Goal: Information Seeking & Learning: Learn about a topic

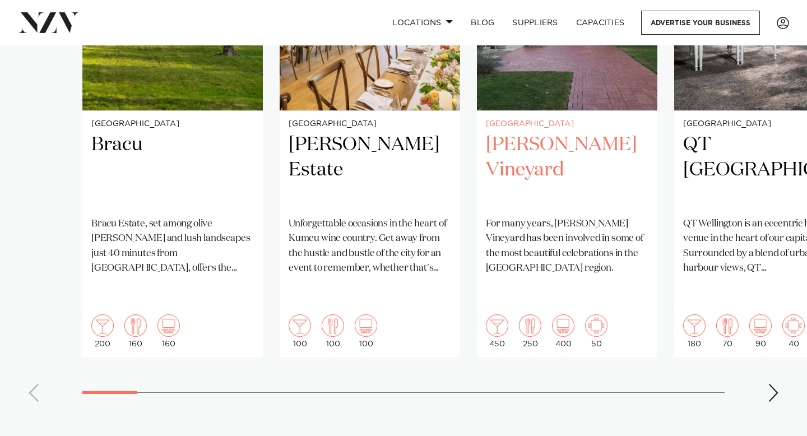
scroll to position [975, 0]
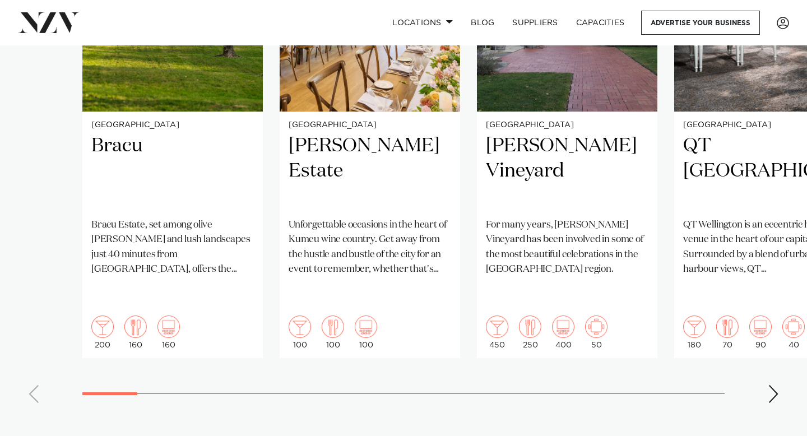
click at [769, 385] on div "Next slide" at bounding box center [773, 394] width 11 height 18
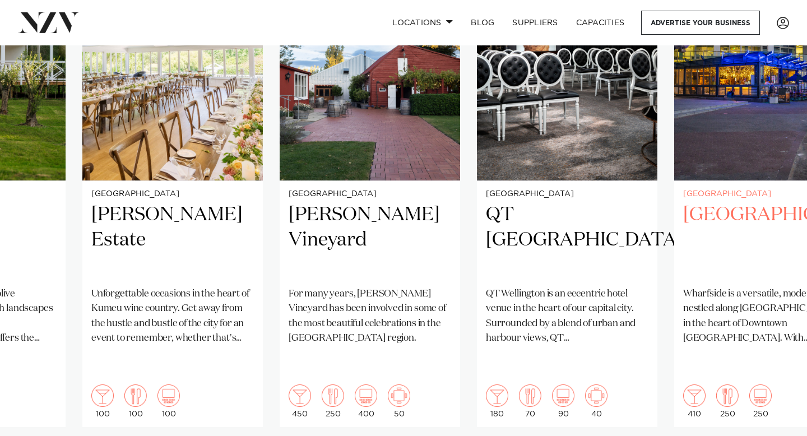
scroll to position [910, 0]
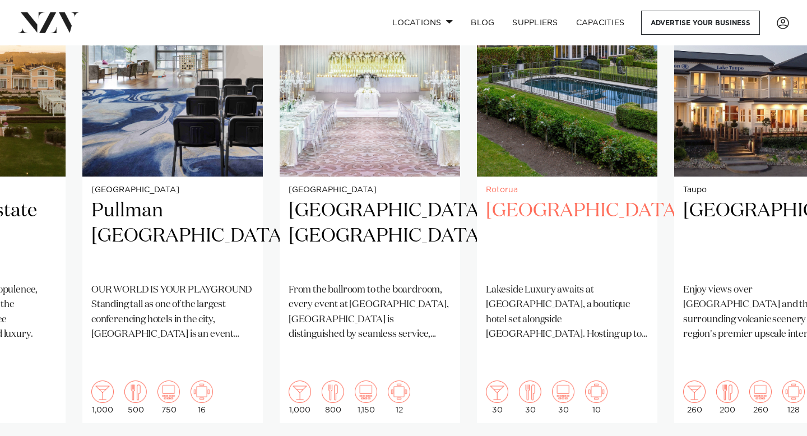
click at [547, 253] on h2 "[GEOGRAPHIC_DATA]" at bounding box center [567, 236] width 163 height 76
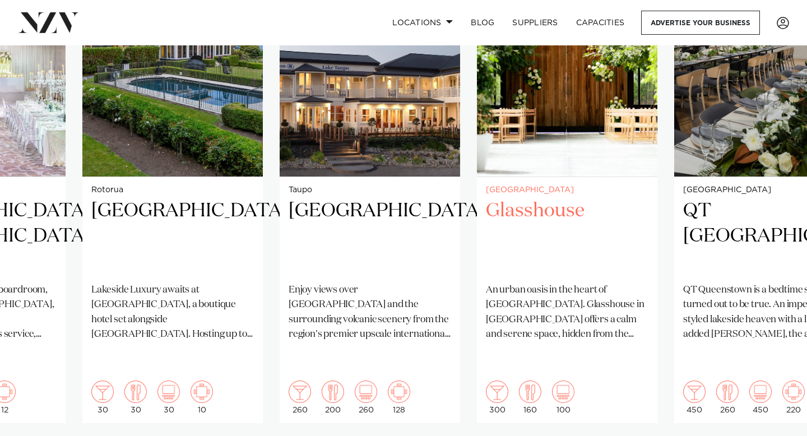
click at [529, 236] on h2 "Glasshouse" at bounding box center [567, 236] width 163 height 76
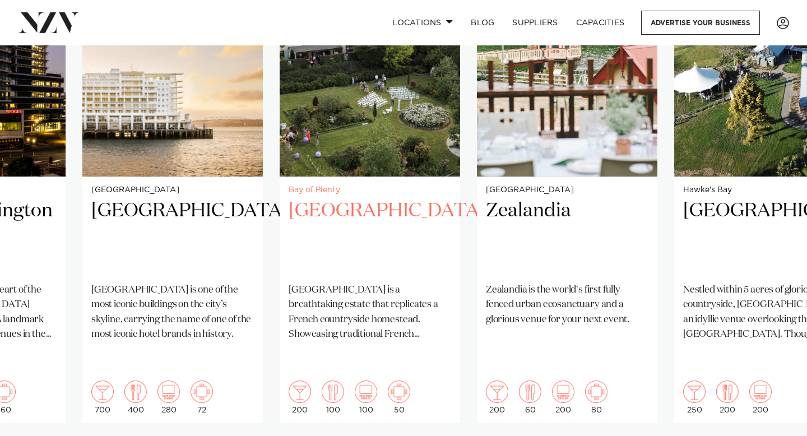
click at [393, 231] on h2 "[GEOGRAPHIC_DATA]" at bounding box center [370, 236] width 163 height 76
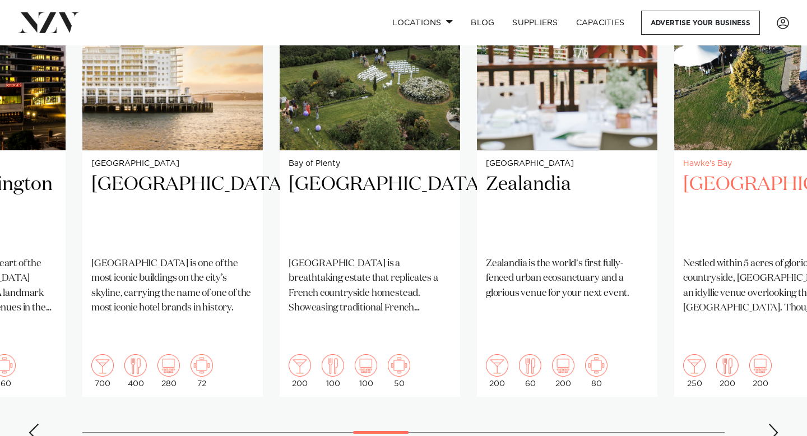
scroll to position [947, 0]
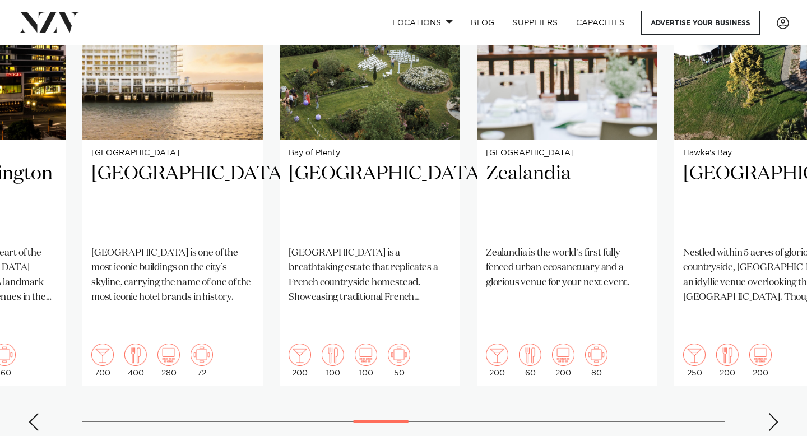
click at [776, 413] on div "Next slide" at bounding box center [773, 422] width 11 height 18
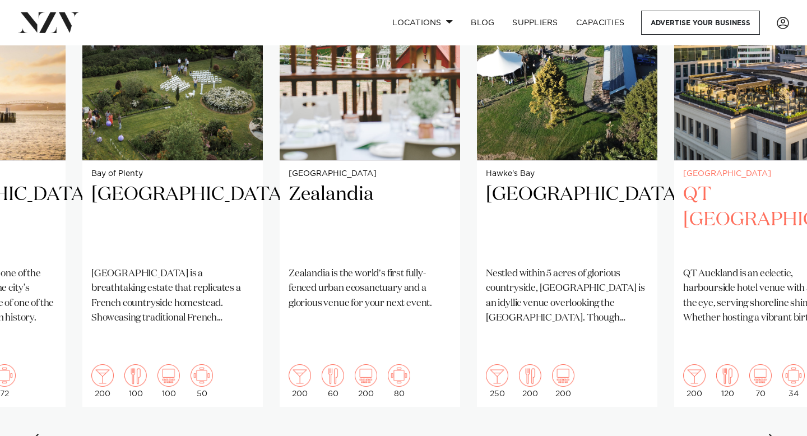
scroll to position [931, 0]
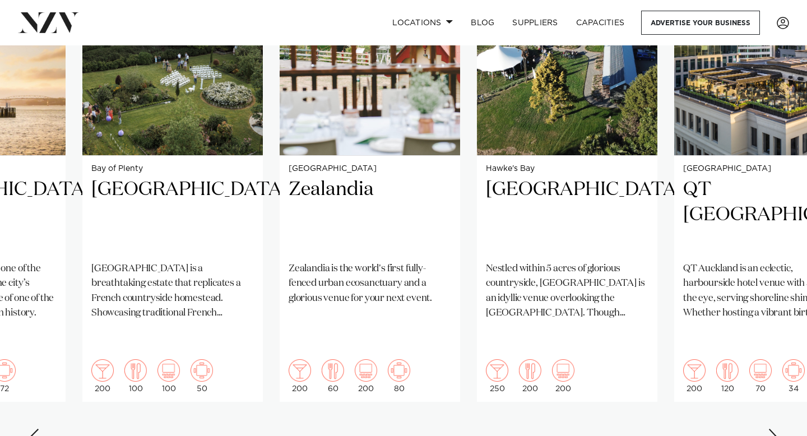
click at [774, 429] on div "Next slide" at bounding box center [773, 438] width 11 height 18
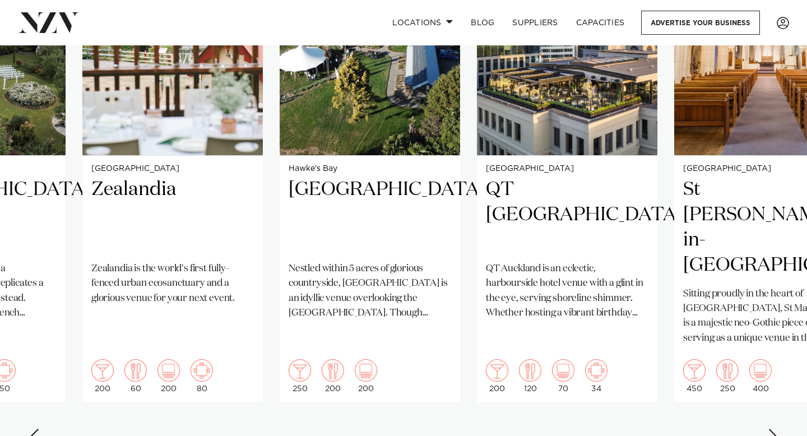
click at [774, 429] on div "Next slide" at bounding box center [773, 438] width 11 height 18
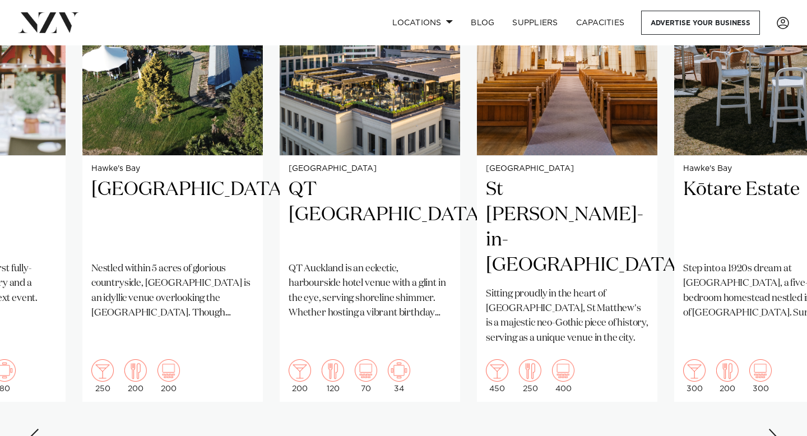
click at [774, 429] on div "Next slide" at bounding box center [773, 438] width 11 height 18
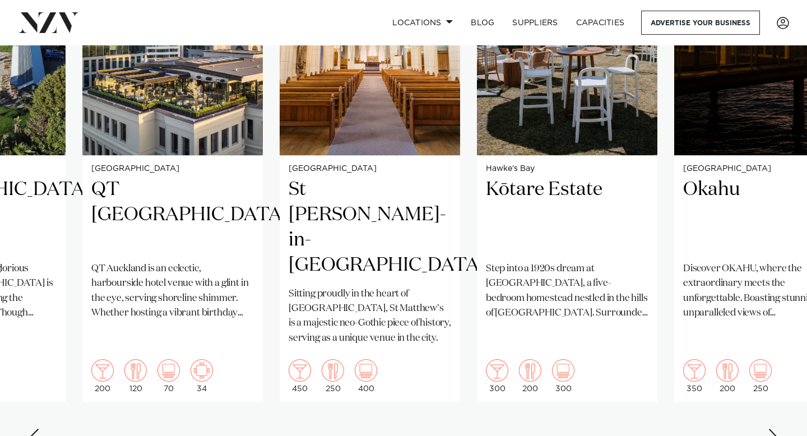
click at [774, 429] on div "Next slide" at bounding box center [773, 438] width 11 height 18
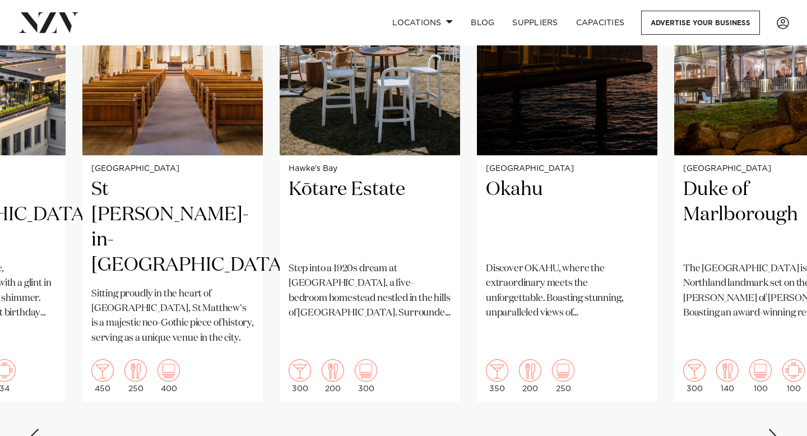
click at [774, 429] on div "Next slide" at bounding box center [773, 438] width 11 height 18
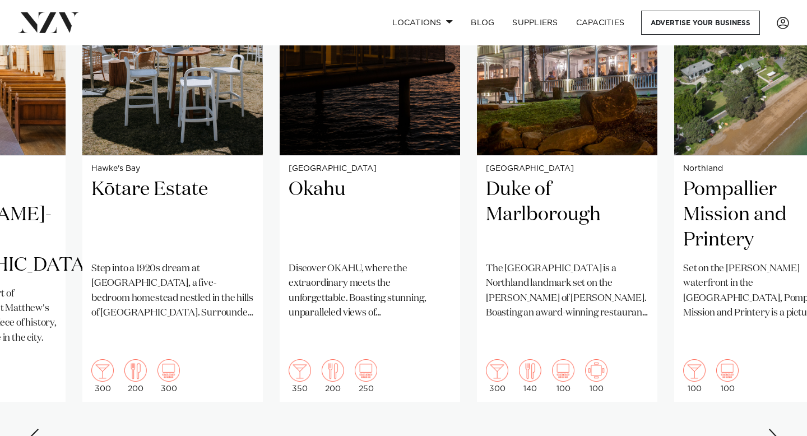
click at [774, 429] on div "Next slide" at bounding box center [773, 438] width 11 height 18
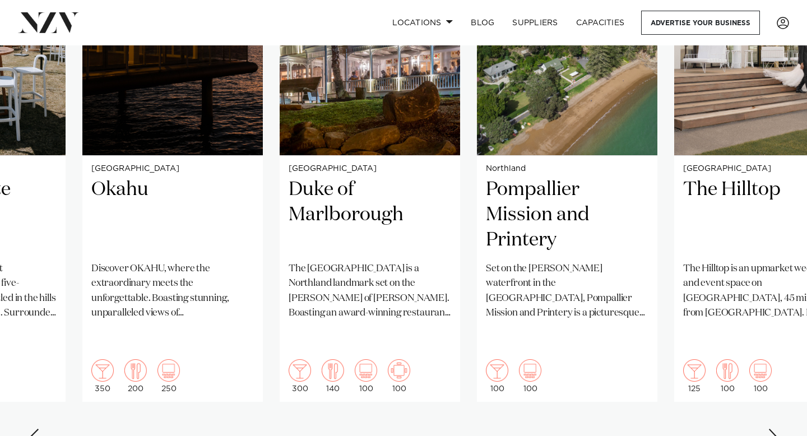
click at [774, 429] on div "Next slide" at bounding box center [773, 438] width 11 height 18
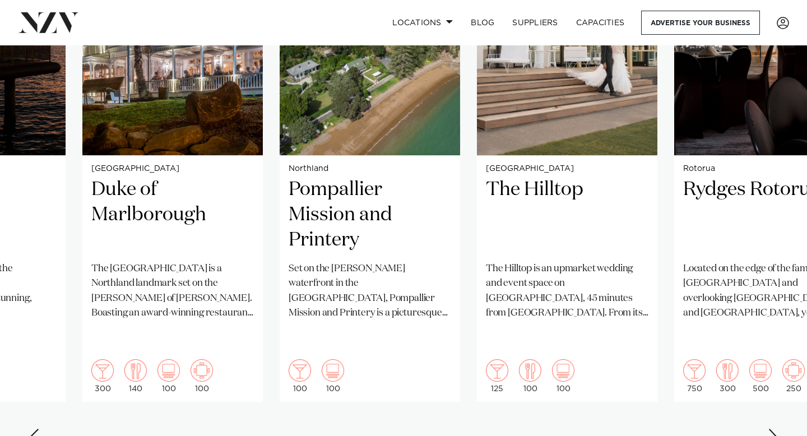
click at [774, 429] on div "Next slide" at bounding box center [773, 438] width 11 height 18
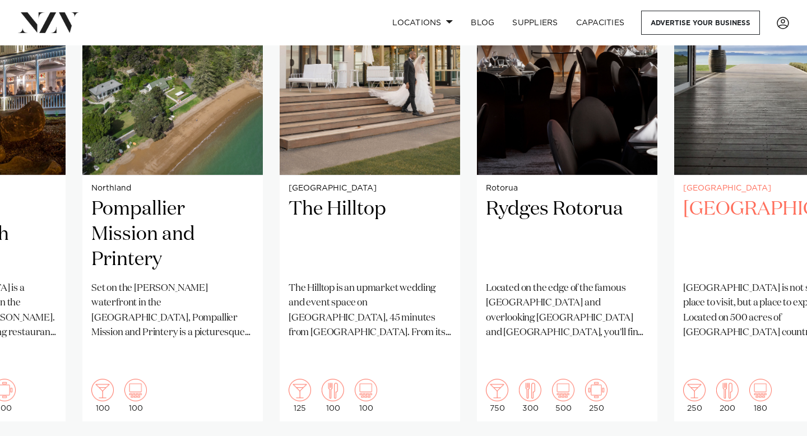
scroll to position [913, 0]
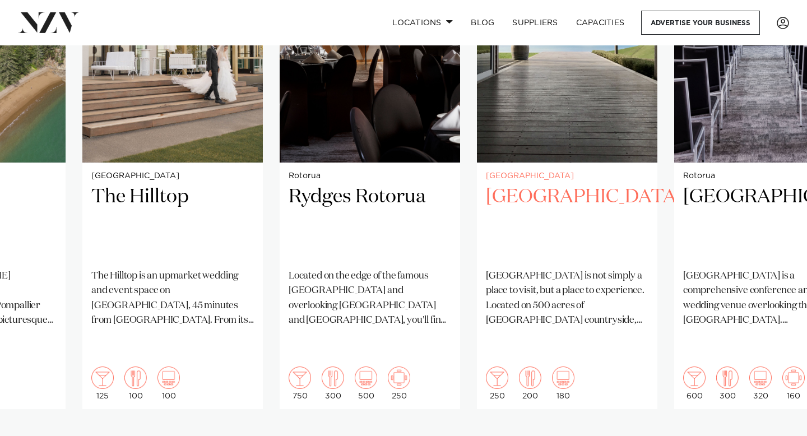
scroll to position [940, 0]
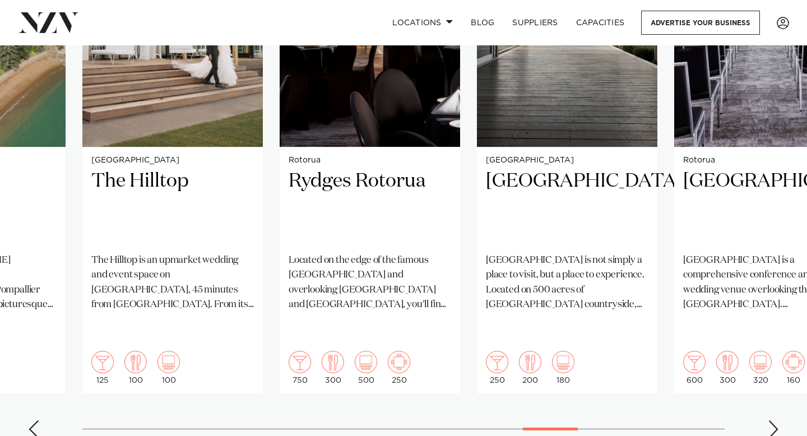
click at [769, 420] on div "Next slide" at bounding box center [773, 429] width 11 height 18
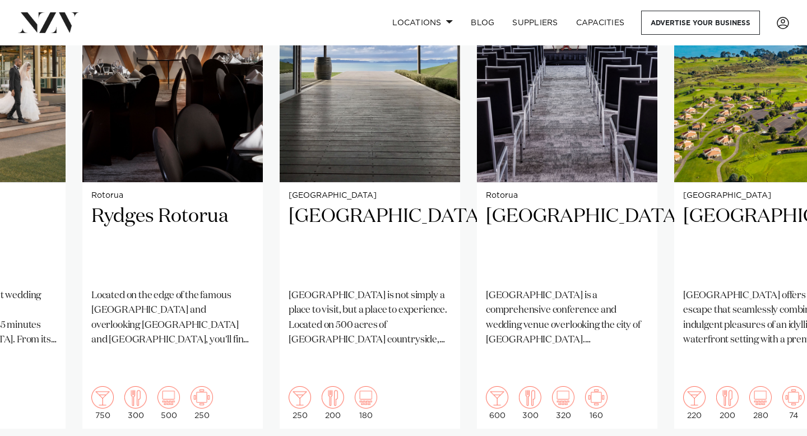
scroll to position [899, 0]
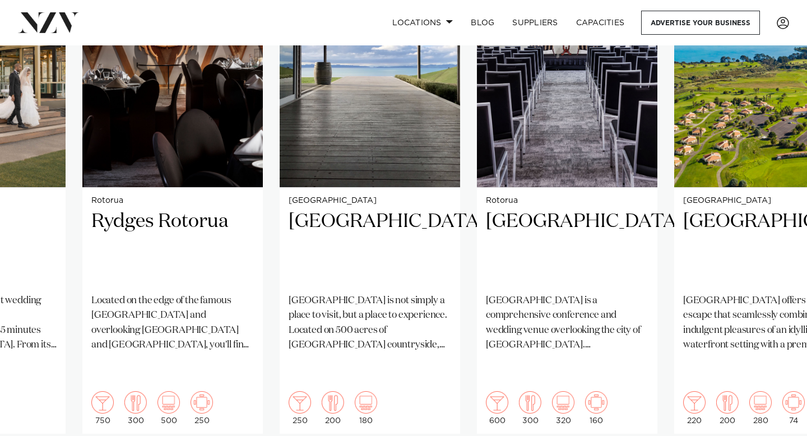
click at [777, 432] on swiper-container "Auckland Bracu [GEOGRAPHIC_DATA], set among olive [PERSON_NAME] and lush landsc…" at bounding box center [403, 216] width 807 height 543
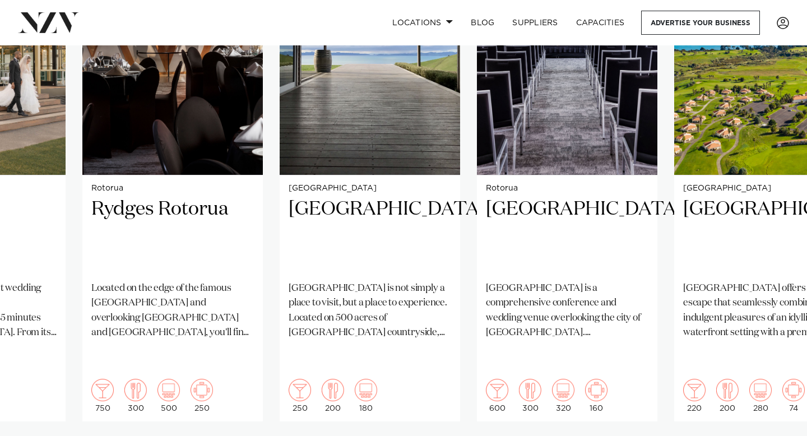
scroll to position [922, 0]
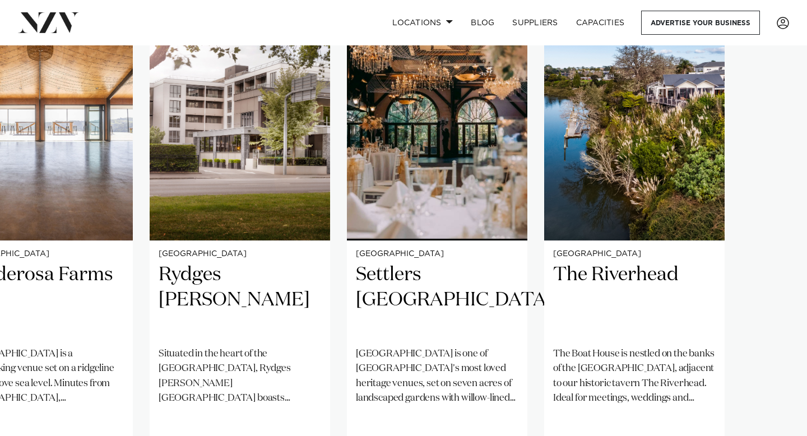
scroll to position [838, 0]
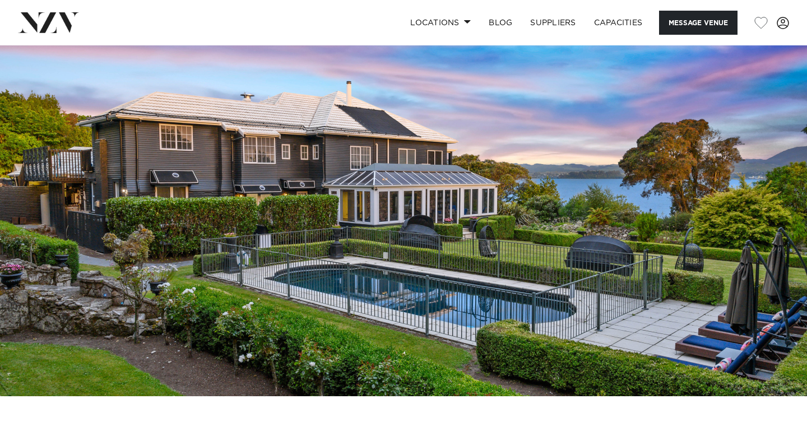
scroll to position [30, 0]
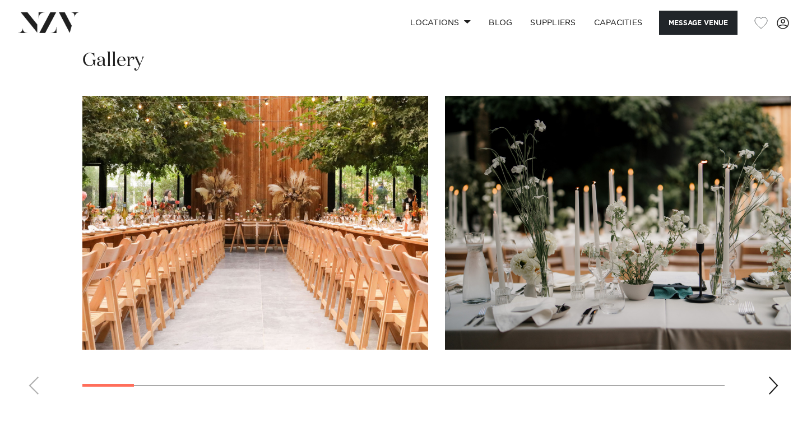
scroll to position [1076, 0]
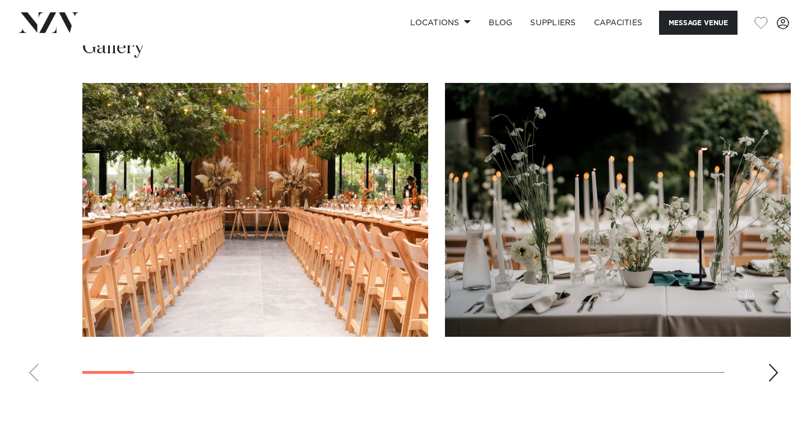
click at [774, 376] on div "Next slide" at bounding box center [773, 373] width 11 height 18
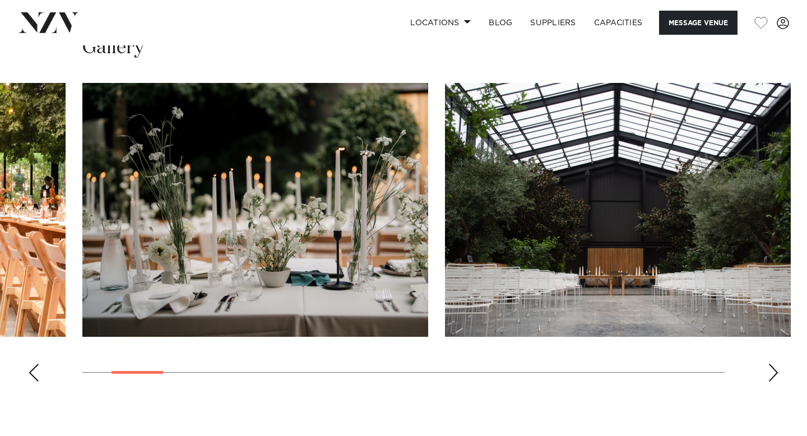
click at [774, 376] on div "Next slide" at bounding box center [773, 373] width 11 height 18
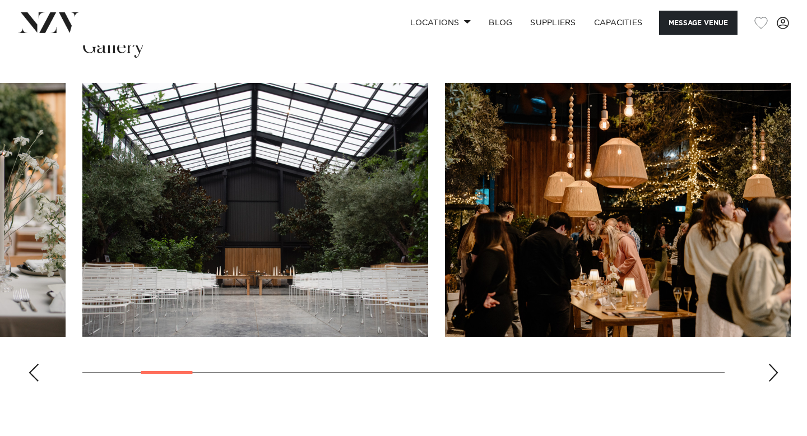
click at [774, 376] on div "Next slide" at bounding box center [773, 373] width 11 height 18
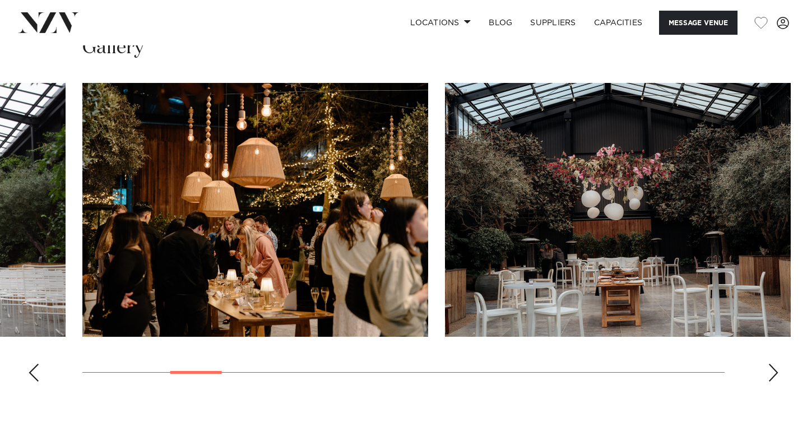
click at [774, 376] on div "Next slide" at bounding box center [773, 373] width 11 height 18
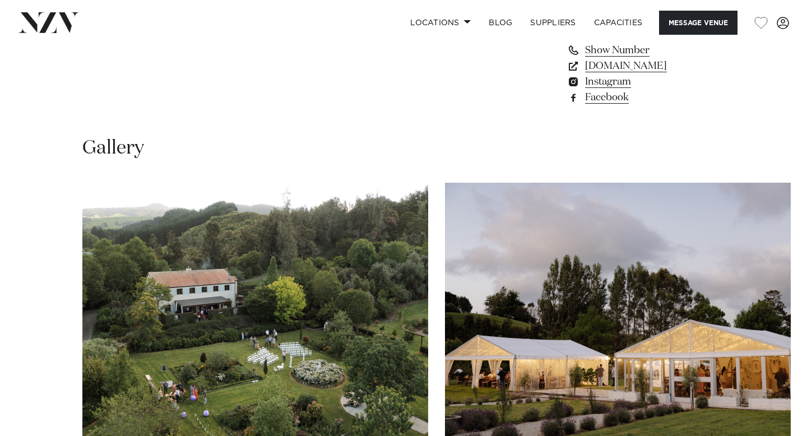
scroll to position [942, 0]
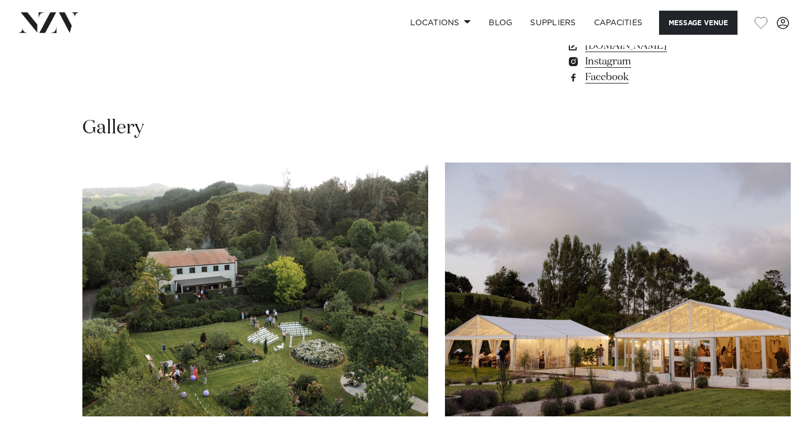
click at [334, 264] on img "1 / 20" at bounding box center [255, 290] width 346 height 254
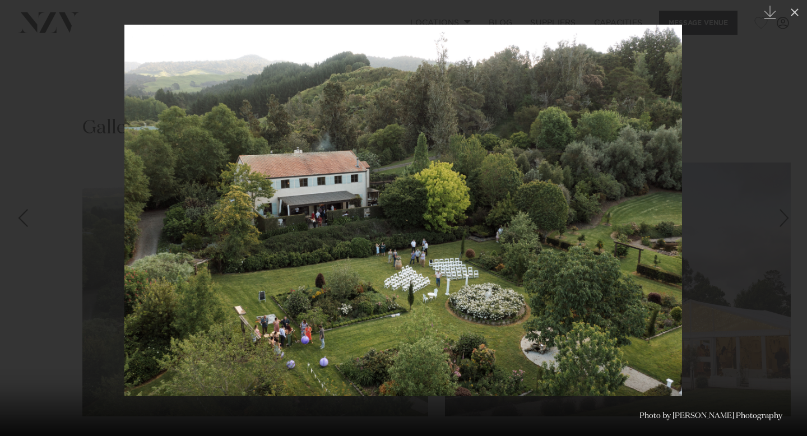
click at [787, 218] on div "Next slide" at bounding box center [784, 217] width 15 height 21
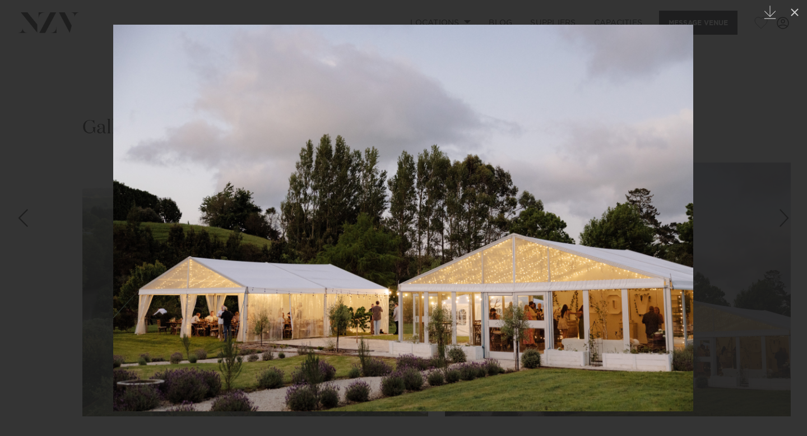
click at [787, 218] on div "Next slide" at bounding box center [784, 217] width 15 height 21
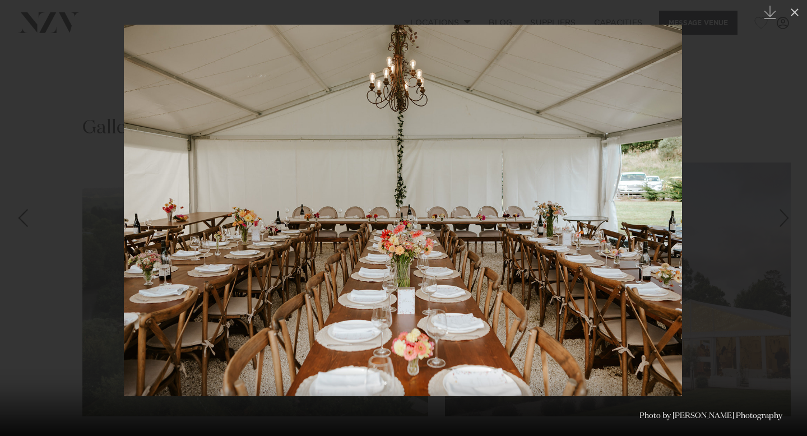
click at [787, 218] on div "Next slide" at bounding box center [784, 217] width 15 height 21
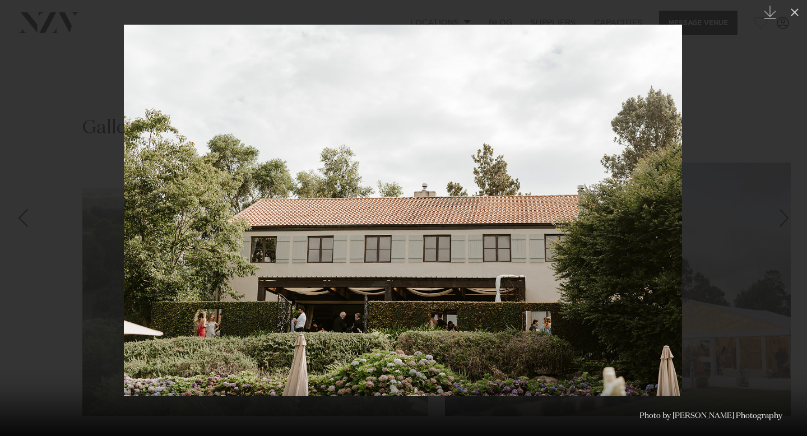
click at [787, 218] on div "Next slide" at bounding box center [784, 217] width 15 height 21
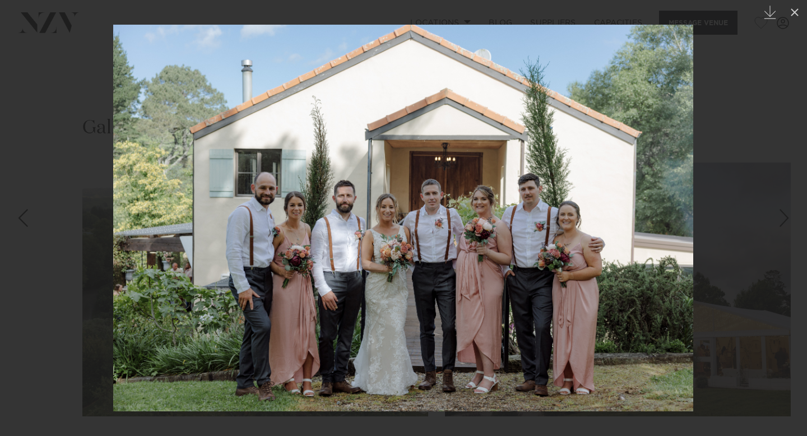
click at [787, 218] on div "Next slide" at bounding box center [784, 217] width 15 height 21
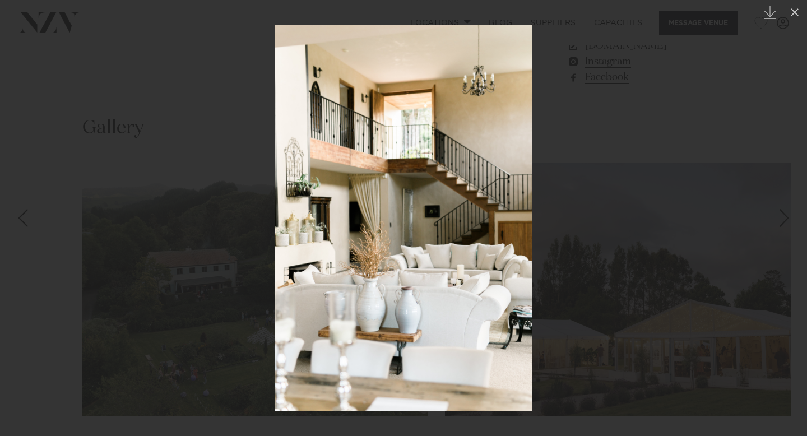
click at [787, 218] on div "Next slide" at bounding box center [784, 217] width 15 height 21
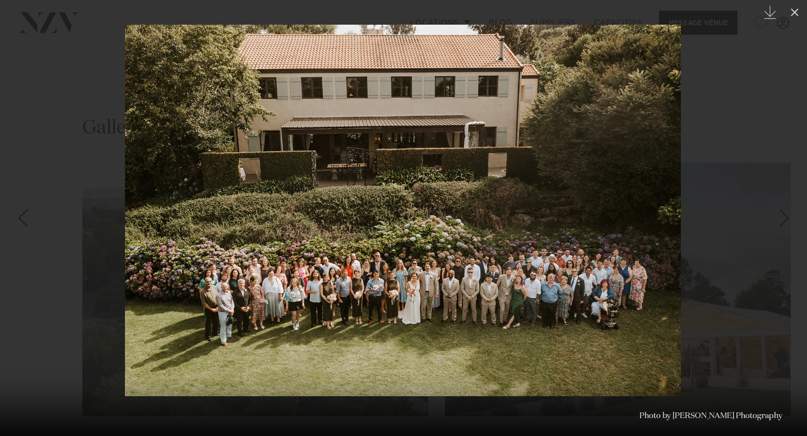
click at [787, 218] on div "Next slide" at bounding box center [784, 217] width 15 height 21
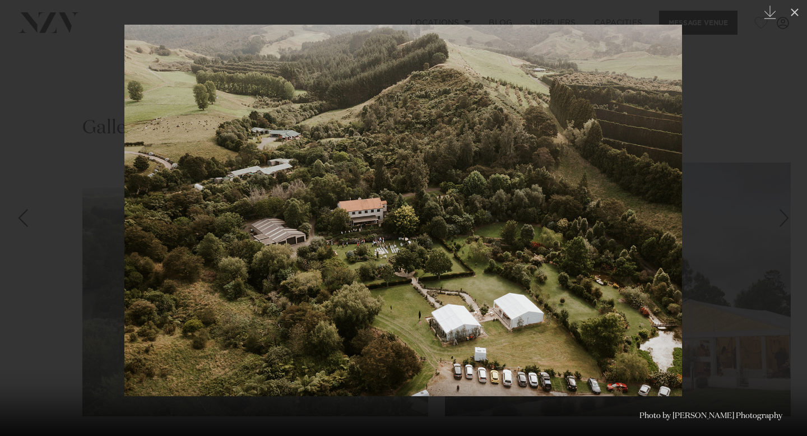
click at [787, 218] on div "Next slide" at bounding box center [784, 217] width 15 height 21
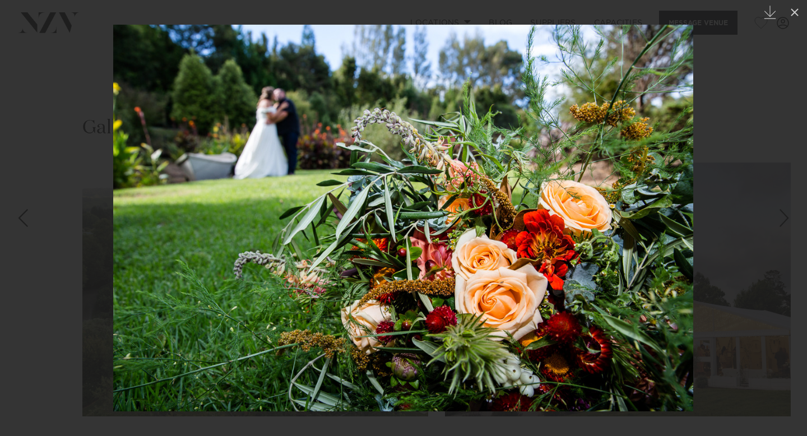
click at [787, 218] on div "Next slide" at bounding box center [784, 217] width 15 height 21
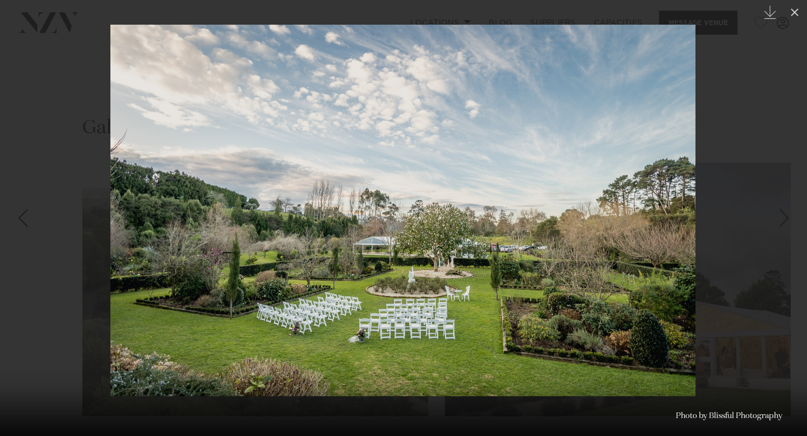
click at [787, 218] on div "Next slide" at bounding box center [784, 217] width 15 height 21
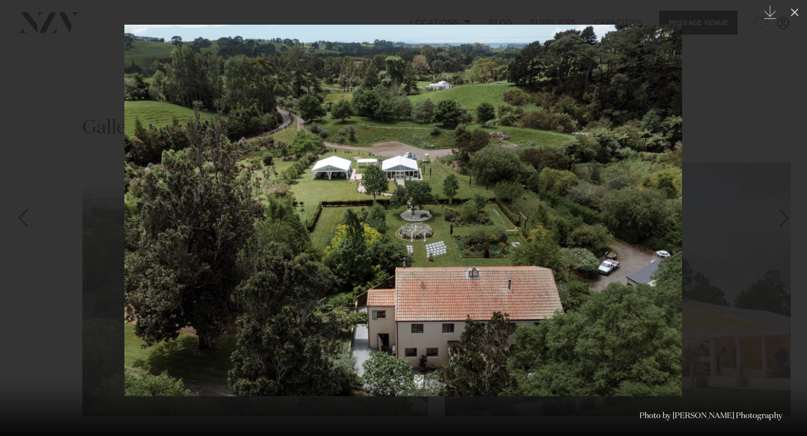
click at [787, 218] on div "Next slide" at bounding box center [784, 217] width 15 height 21
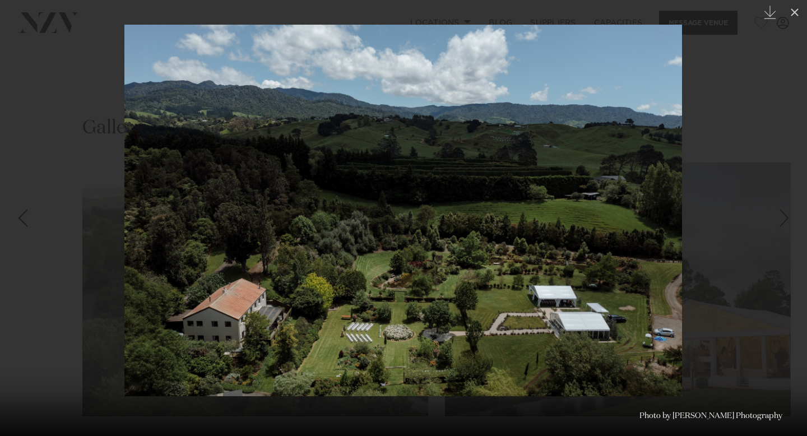
click at [787, 218] on div "Next slide" at bounding box center [784, 217] width 15 height 21
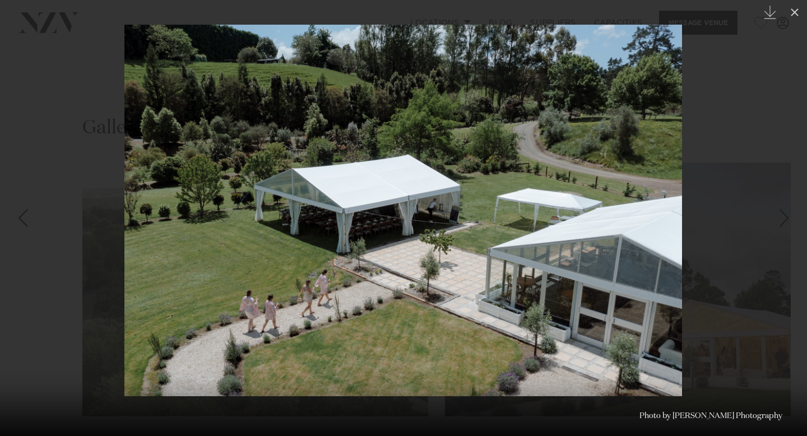
click at [787, 218] on div "Next slide" at bounding box center [784, 217] width 15 height 21
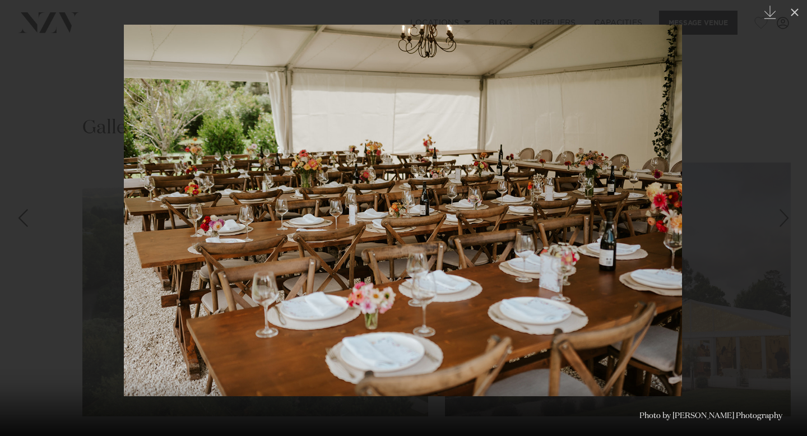
click at [787, 218] on div "Next slide" at bounding box center [784, 217] width 15 height 21
